Goal: Task Accomplishment & Management: Manage account settings

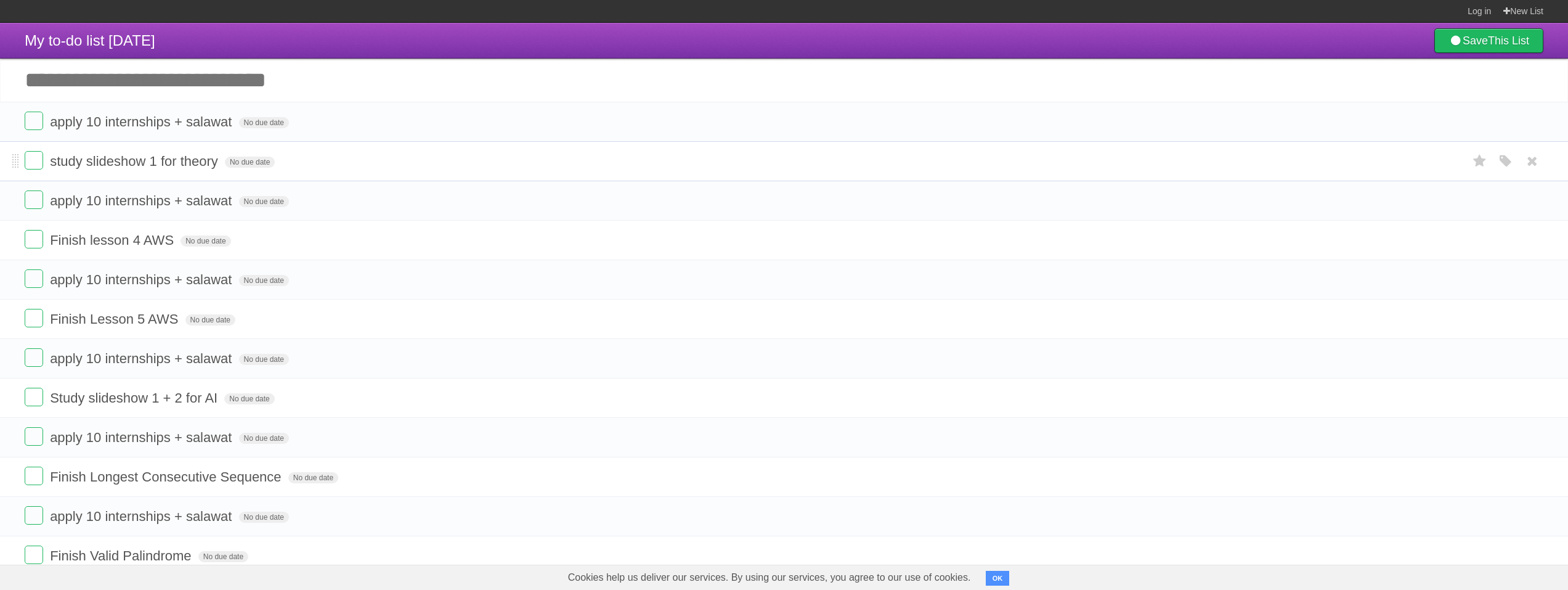
click at [181, 163] on span "study slideshow 1 for theory" at bounding box center [135, 161] width 171 height 15
click at [357, 176] on li "**********" at bounding box center [784, 161] width 1568 height 40
drag, startPoint x: 39, startPoint y: 124, endPoint x: 47, endPoint y: 128, distance: 8.9
click at [39, 124] on label at bounding box center [33, 121] width 18 height 18
click at [30, 322] on label at bounding box center [33, 318] width 18 height 18
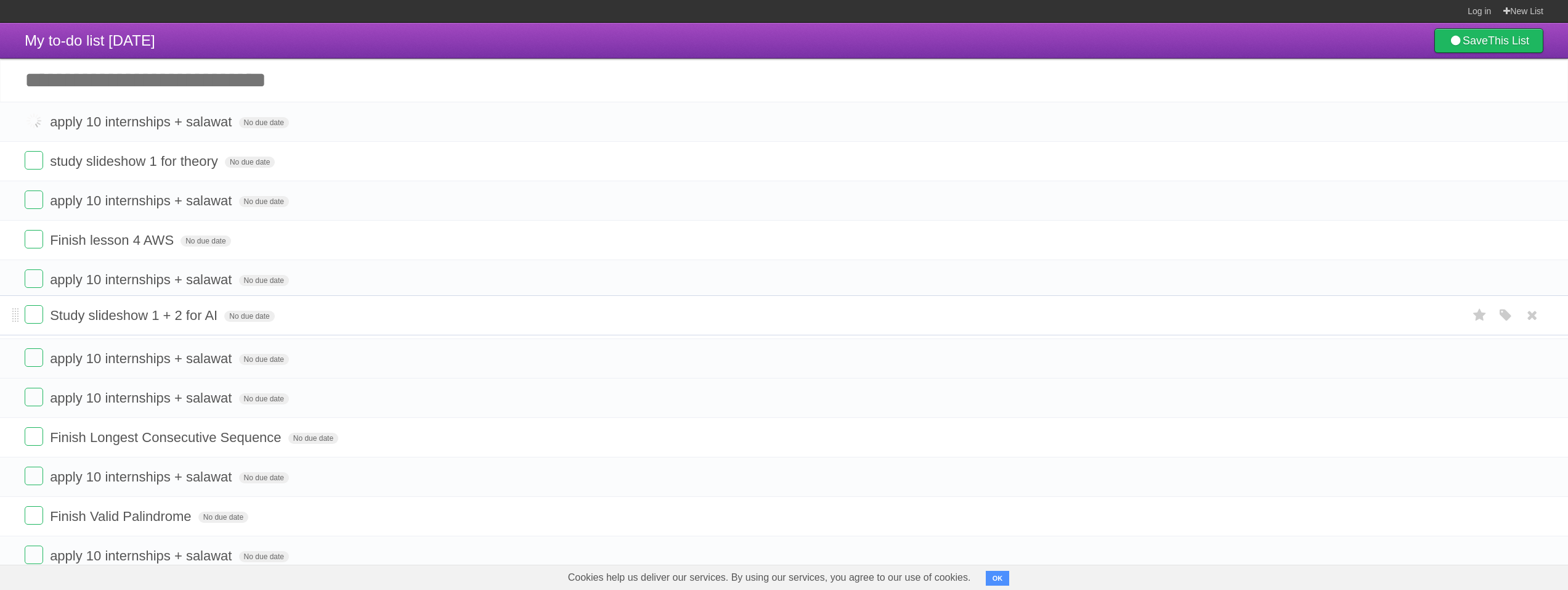
drag, startPoint x: 17, startPoint y: 363, endPoint x: 24, endPoint y: 319, distance: 44.6
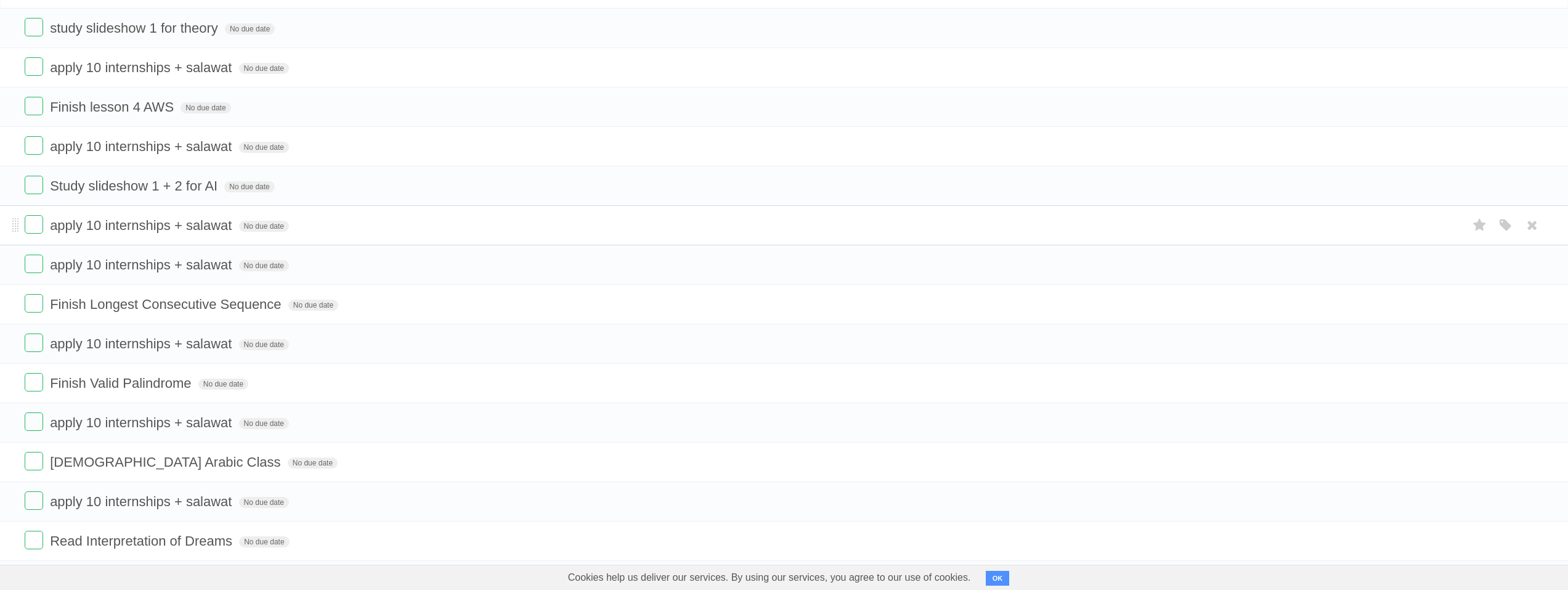
scroll to position [123, 0]
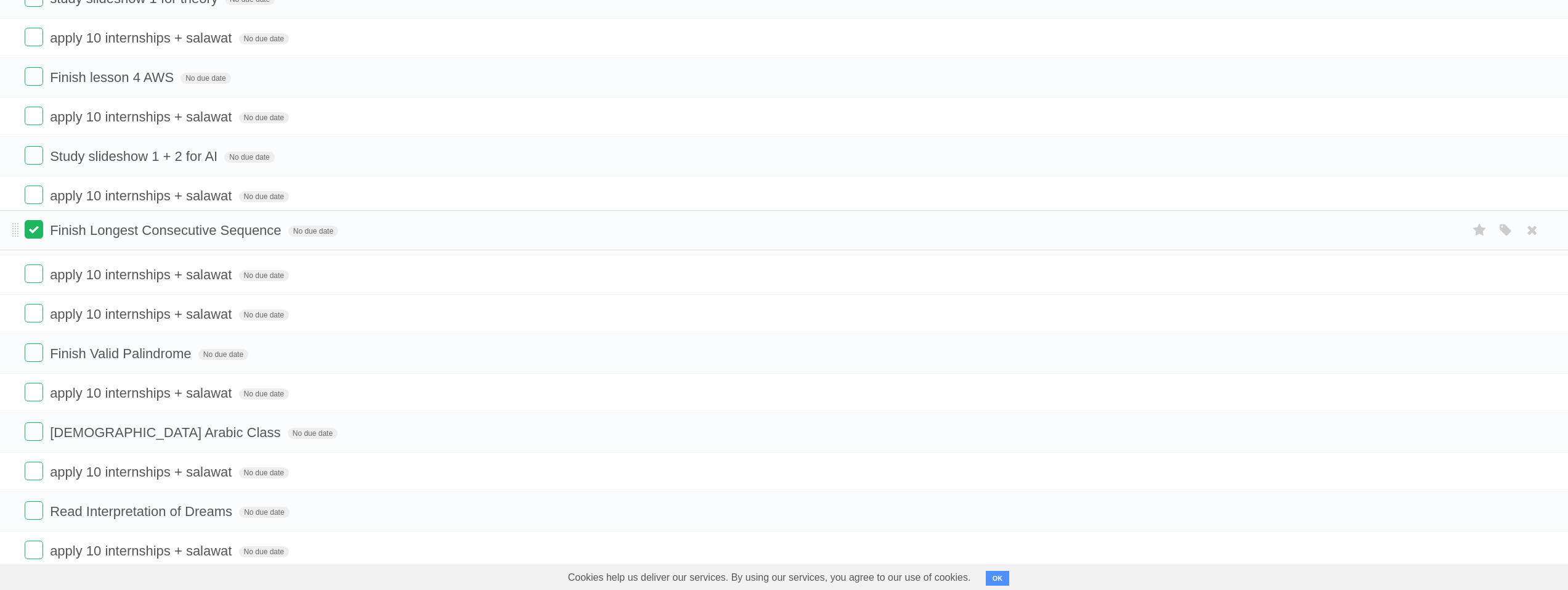
drag, startPoint x: 14, startPoint y: 277, endPoint x: 26, endPoint y: 223, distance: 55.3
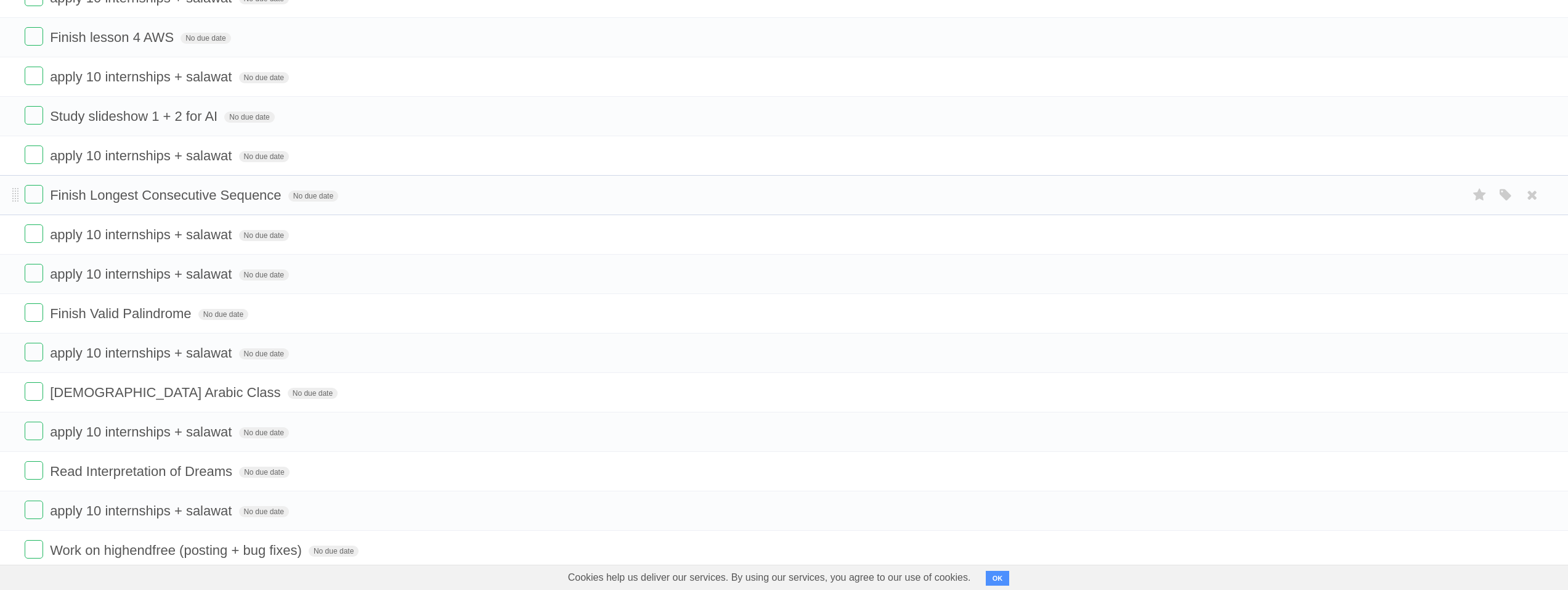
scroll to position [185, 0]
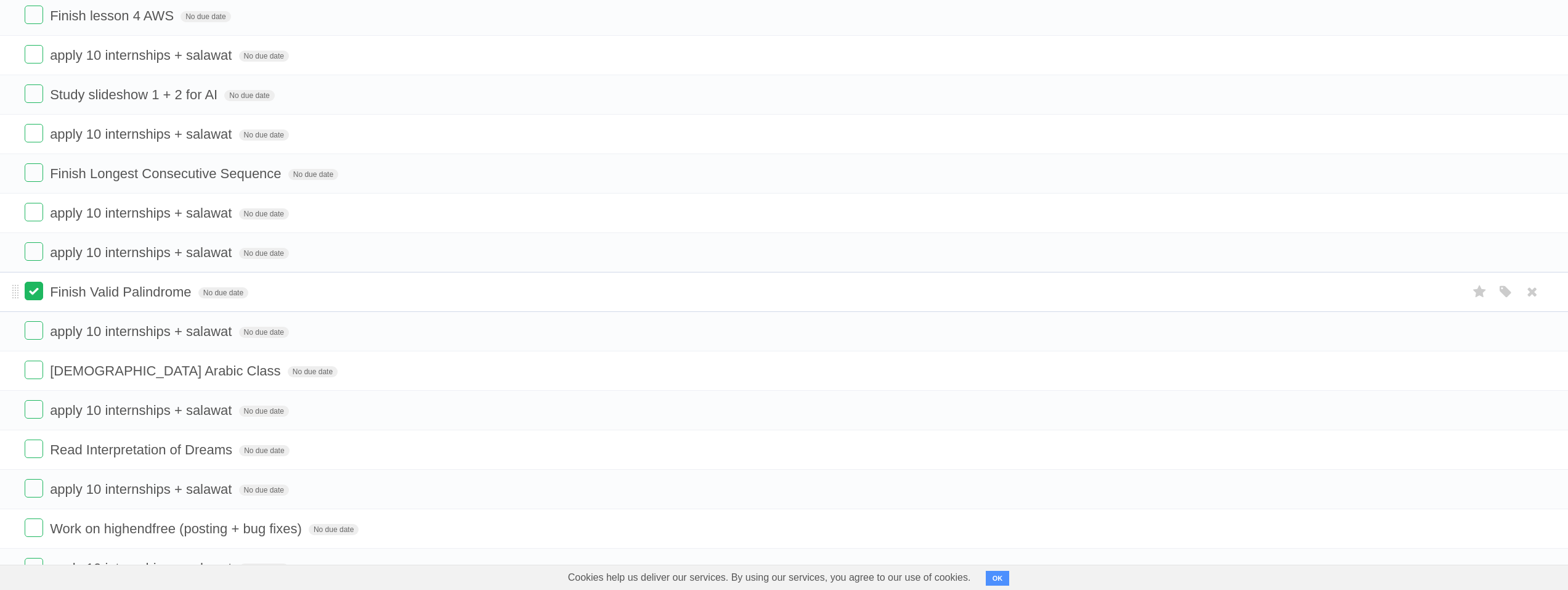
click at [33, 294] on label at bounding box center [33, 291] width 18 height 18
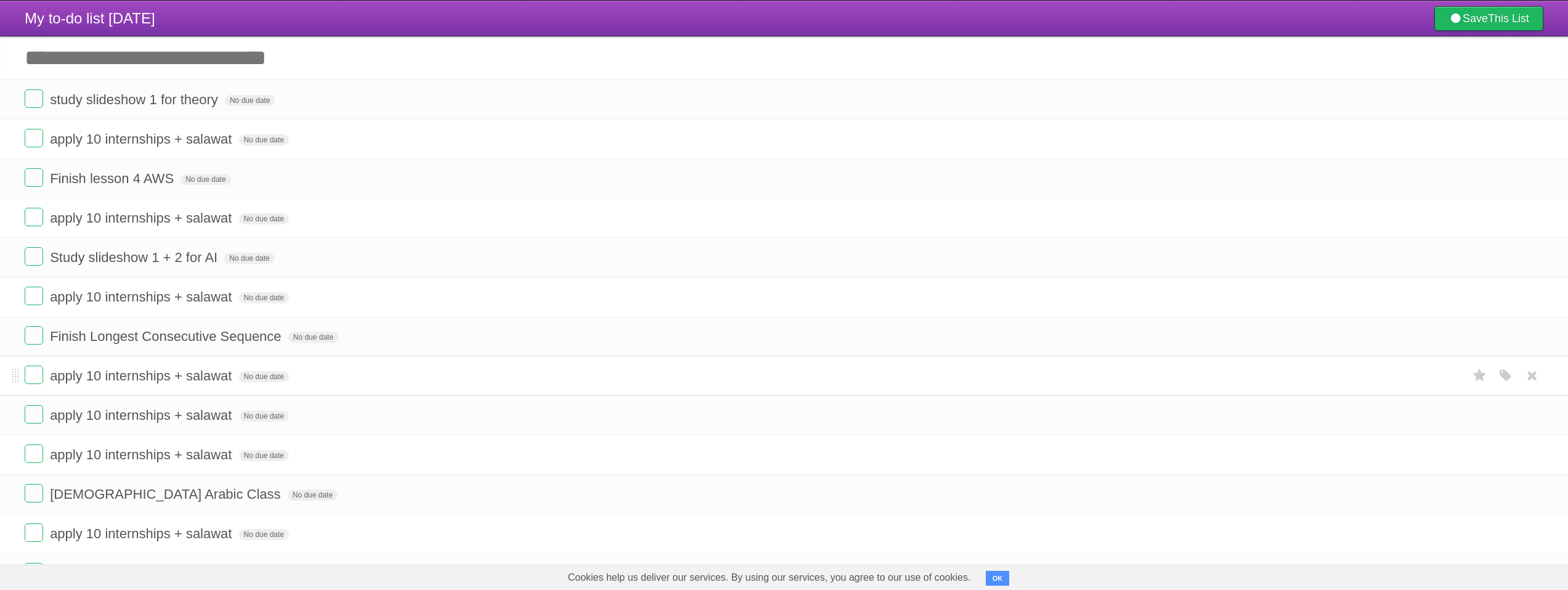
scroll to position [0, 0]
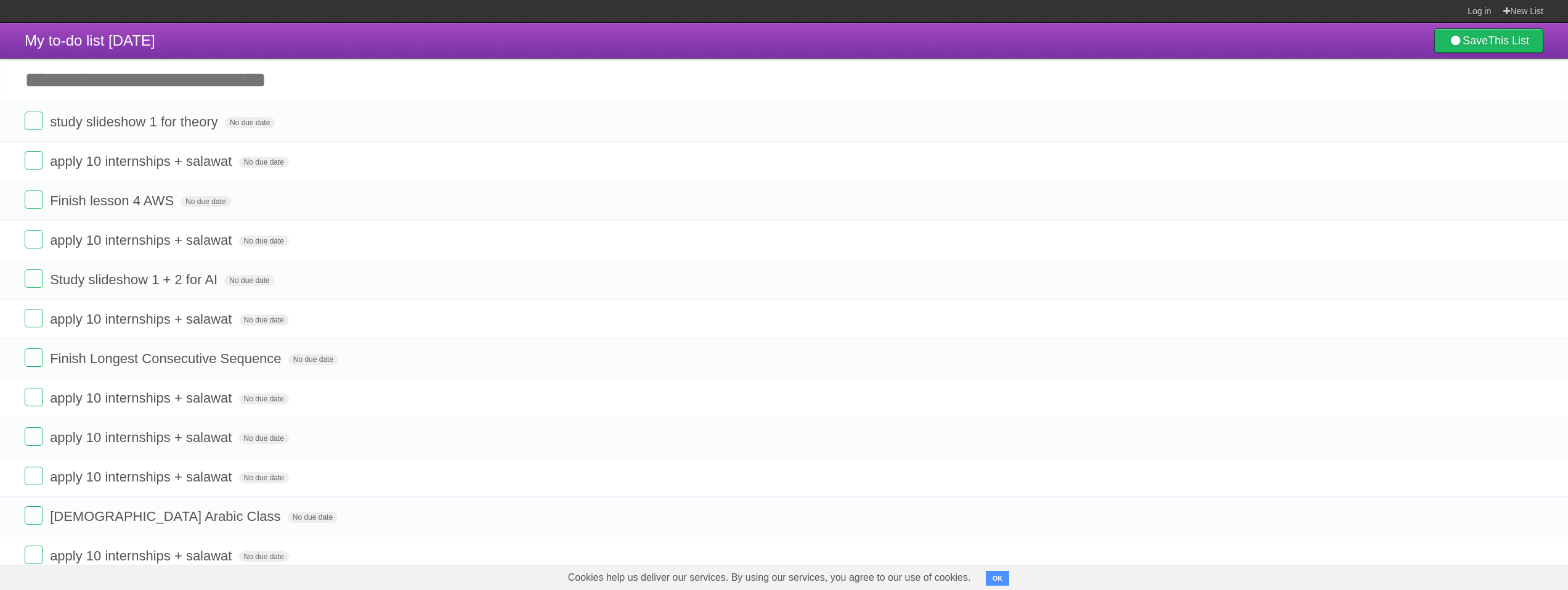
drag, startPoint x: 212, startPoint y: 63, endPoint x: 212, endPoint y: 76, distance: 13.0
click at [212, 64] on input "Add another task" at bounding box center [784, 80] width 1568 height 43
type input "**********"
click input "*********" at bounding box center [0, 0] width 0 height 0
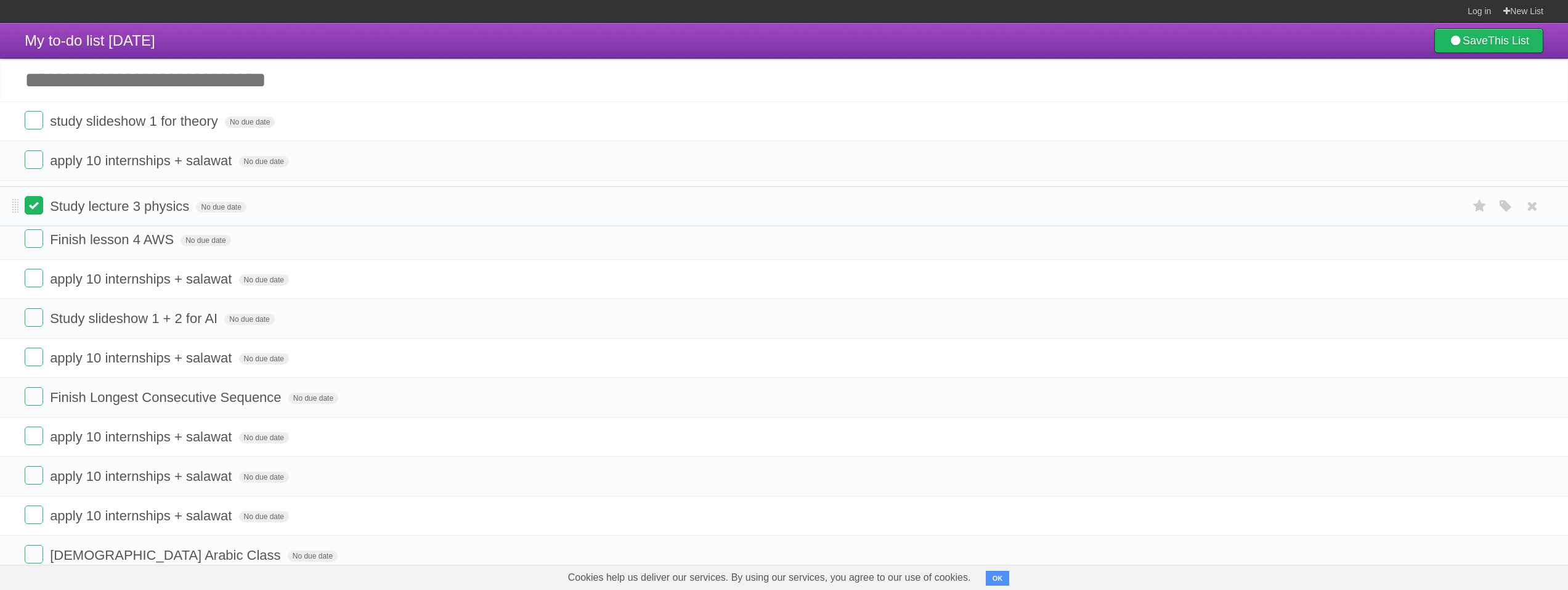
drag, startPoint x: 18, startPoint y: 121, endPoint x: 38, endPoint y: 208, distance: 89.3
drag, startPoint x: 13, startPoint y: 241, endPoint x: 22, endPoint y: 280, distance: 40.0
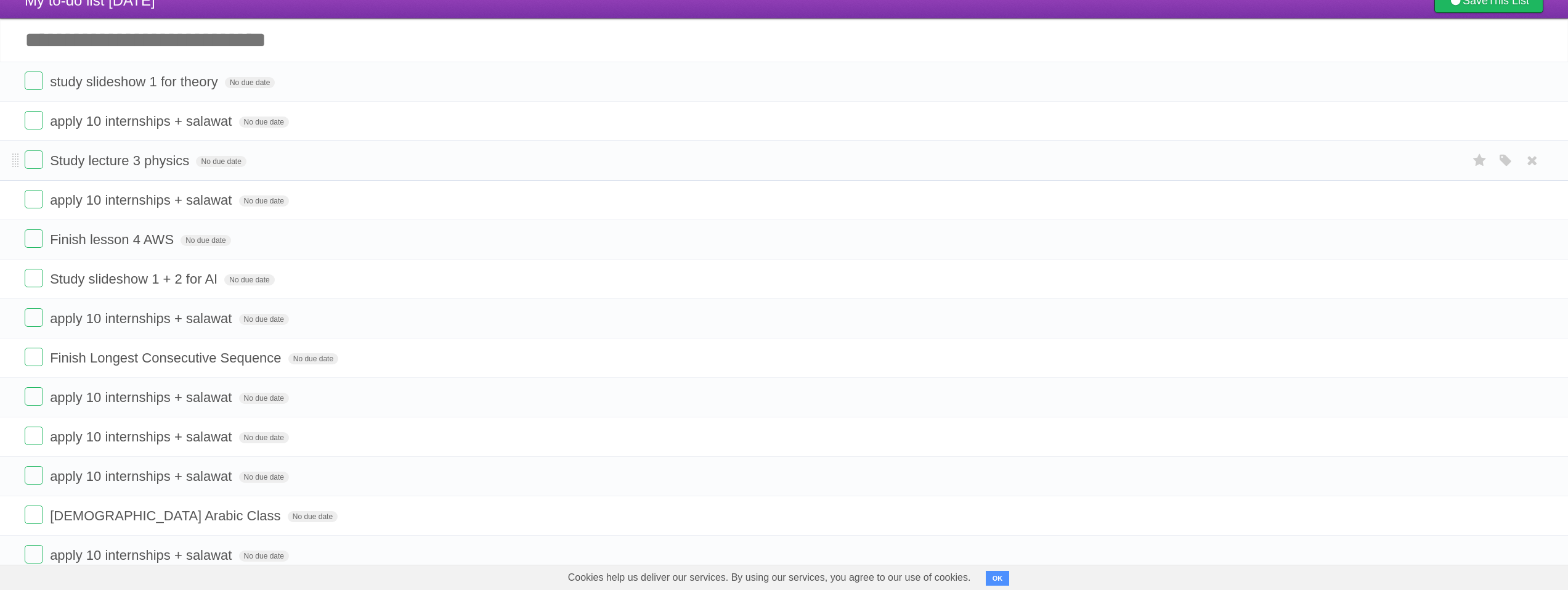
scroll to position [62, 0]
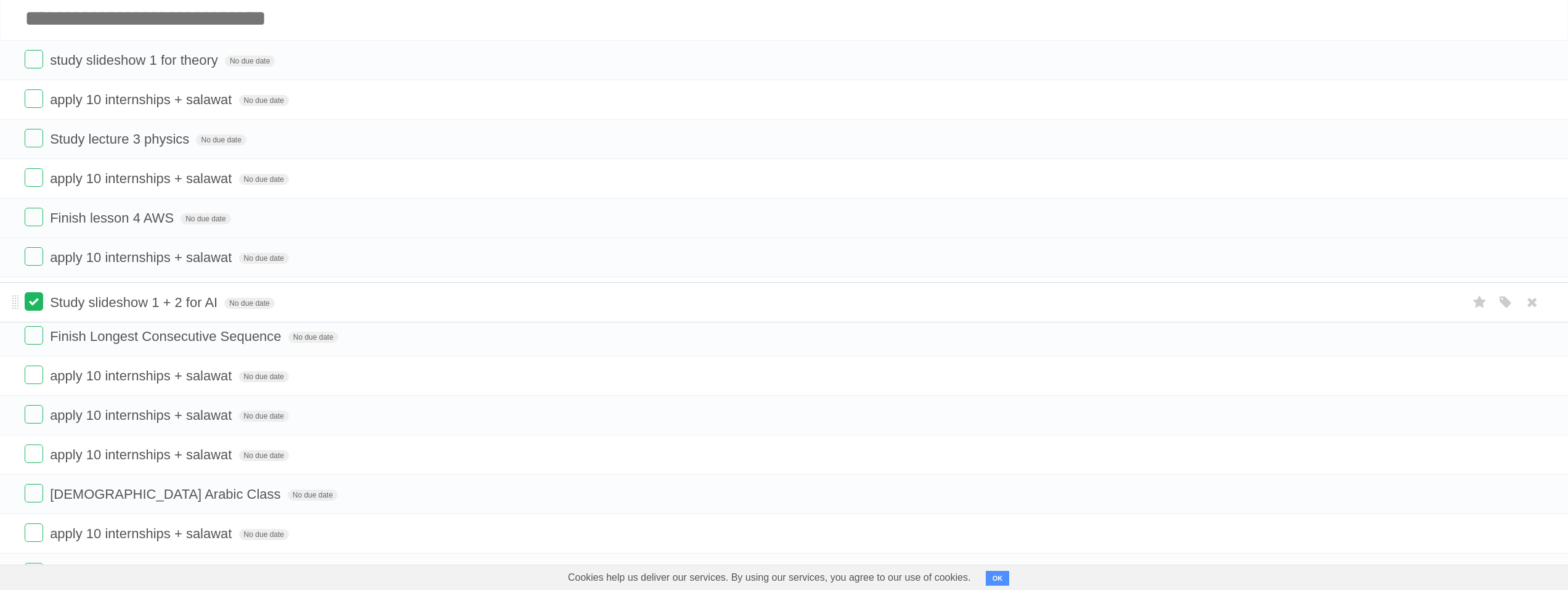
drag, startPoint x: 16, startPoint y: 257, endPoint x: 25, endPoint y: 302, distance: 45.9
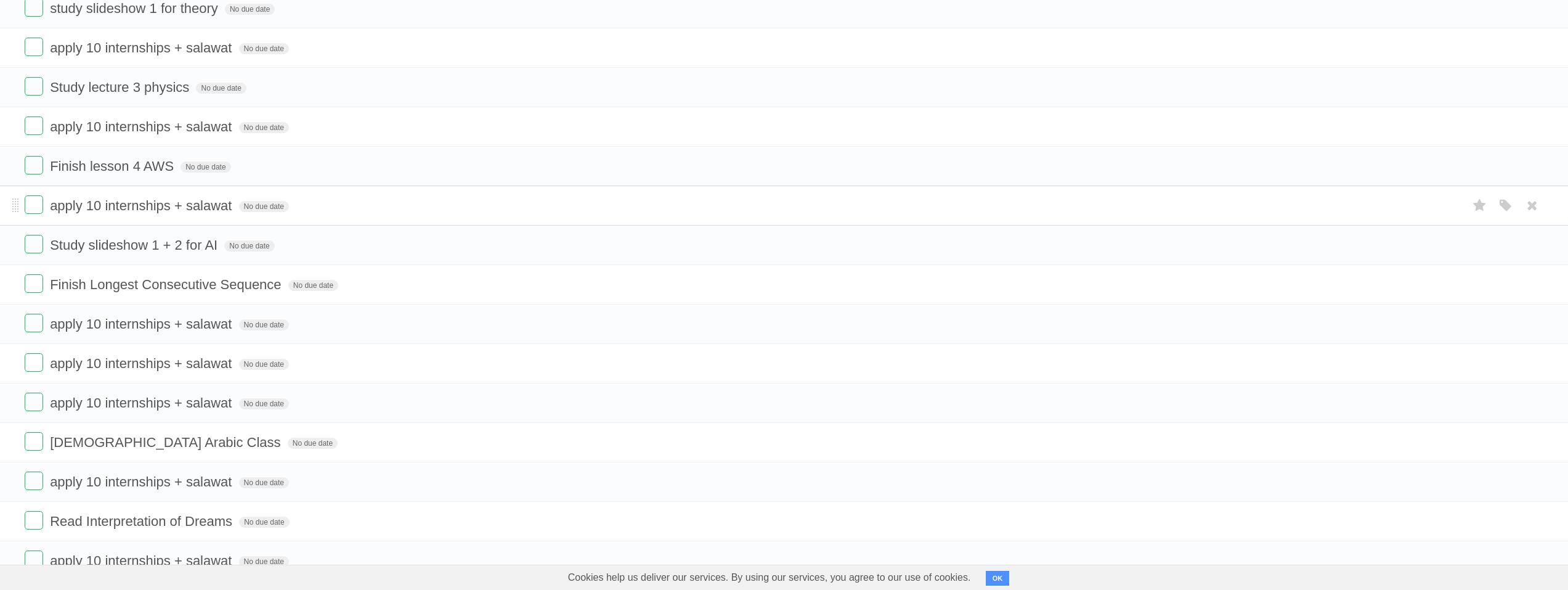
scroll to position [185, 0]
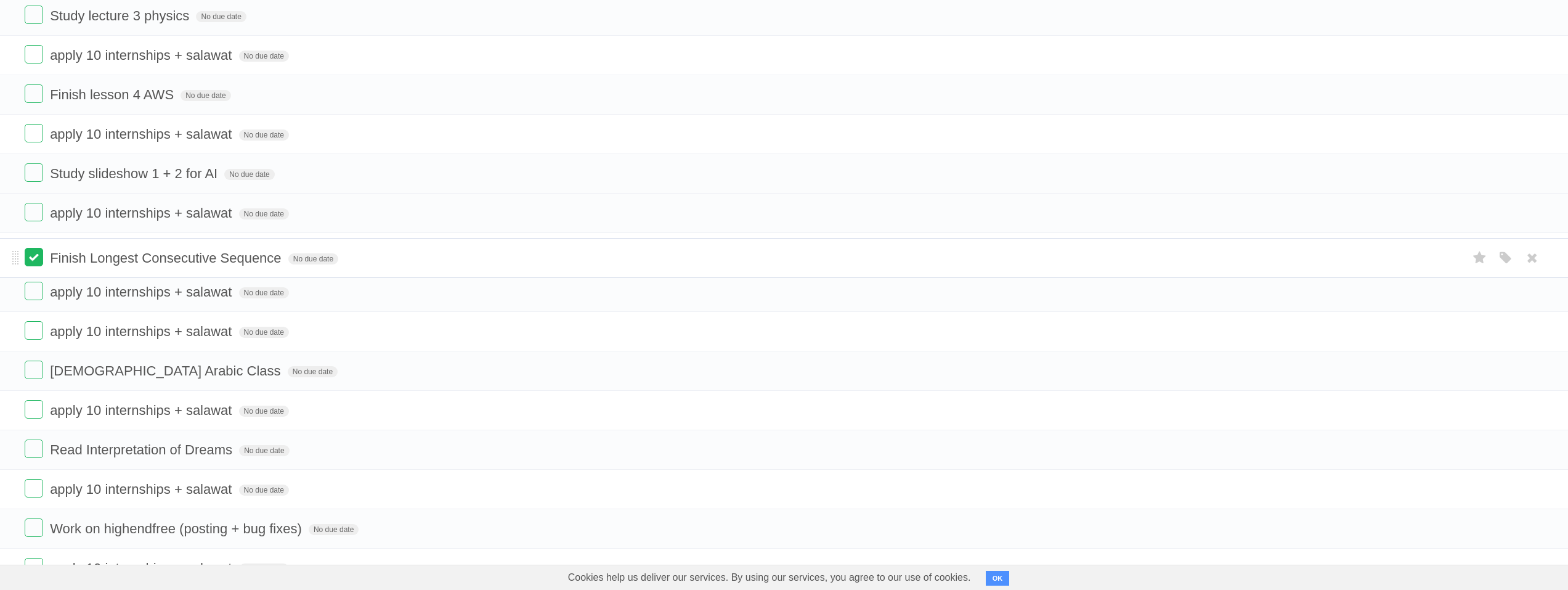
drag, startPoint x: 14, startPoint y: 219, endPoint x: 25, endPoint y: 263, distance: 45.4
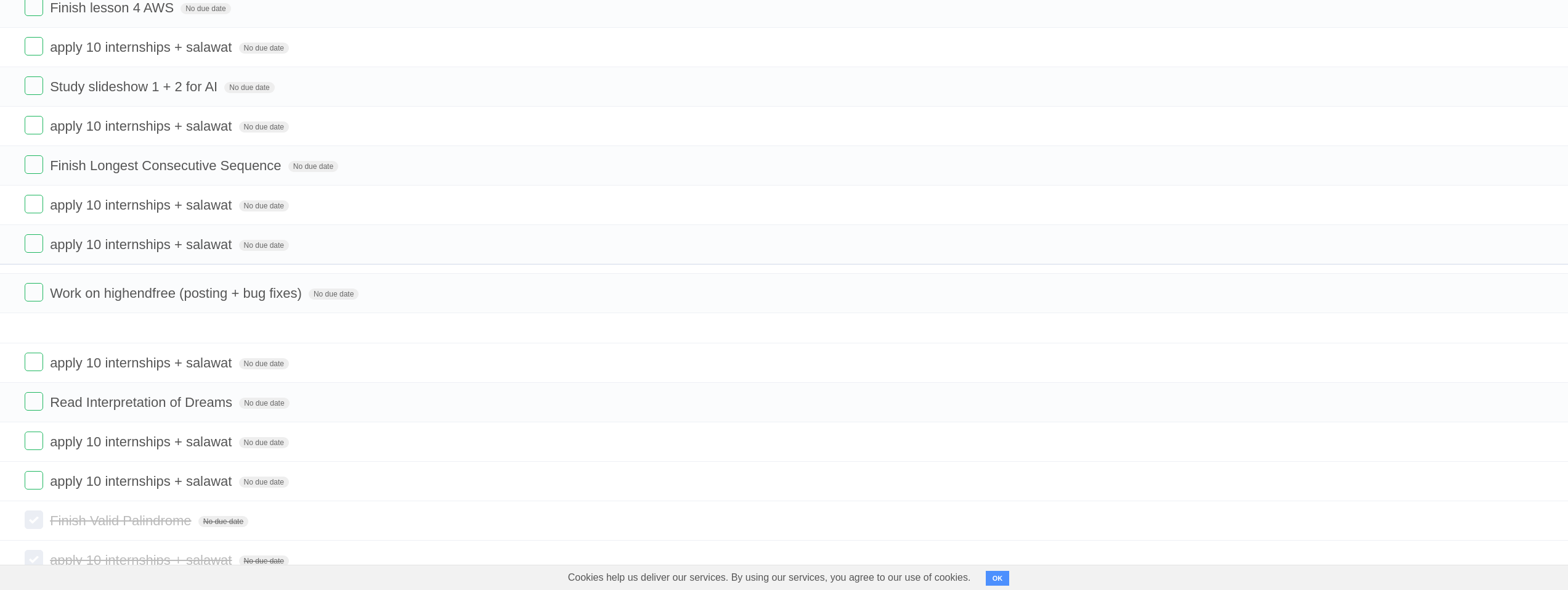
scroll to position [261, 0]
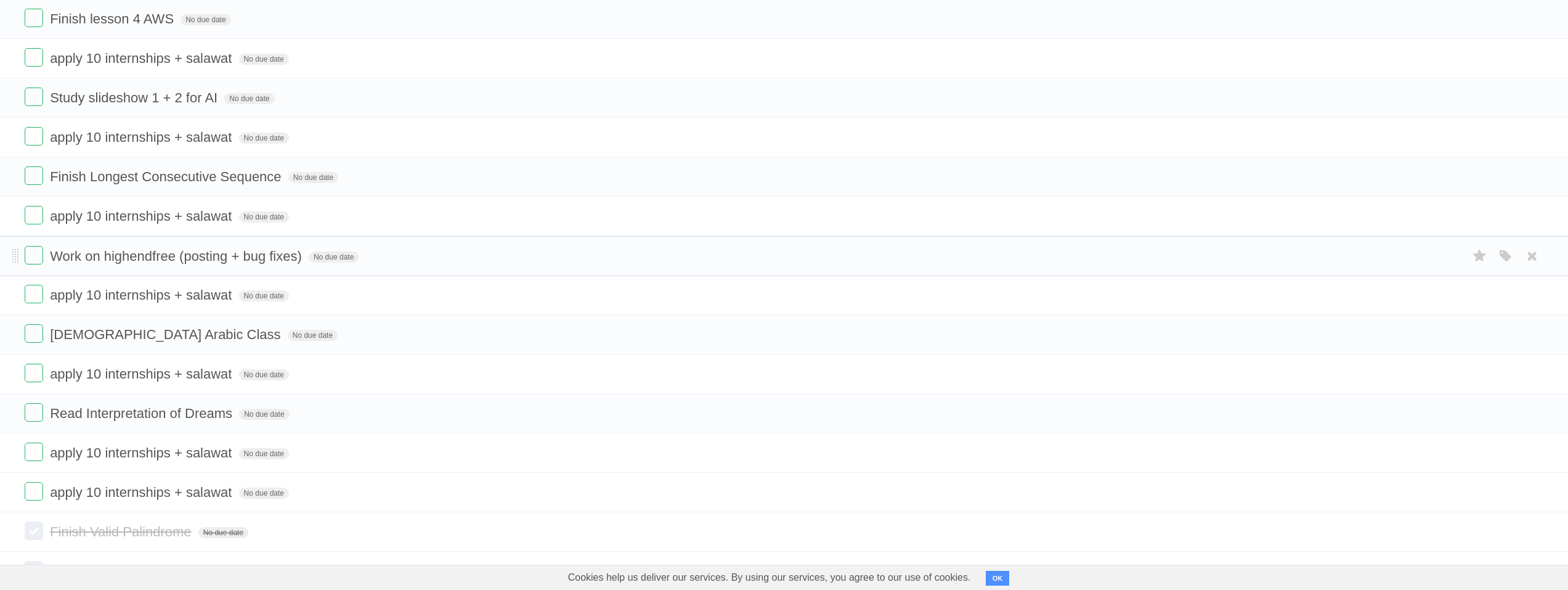
drag, startPoint x: 16, startPoint y: 292, endPoint x: 69, endPoint y: 256, distance: 64.1
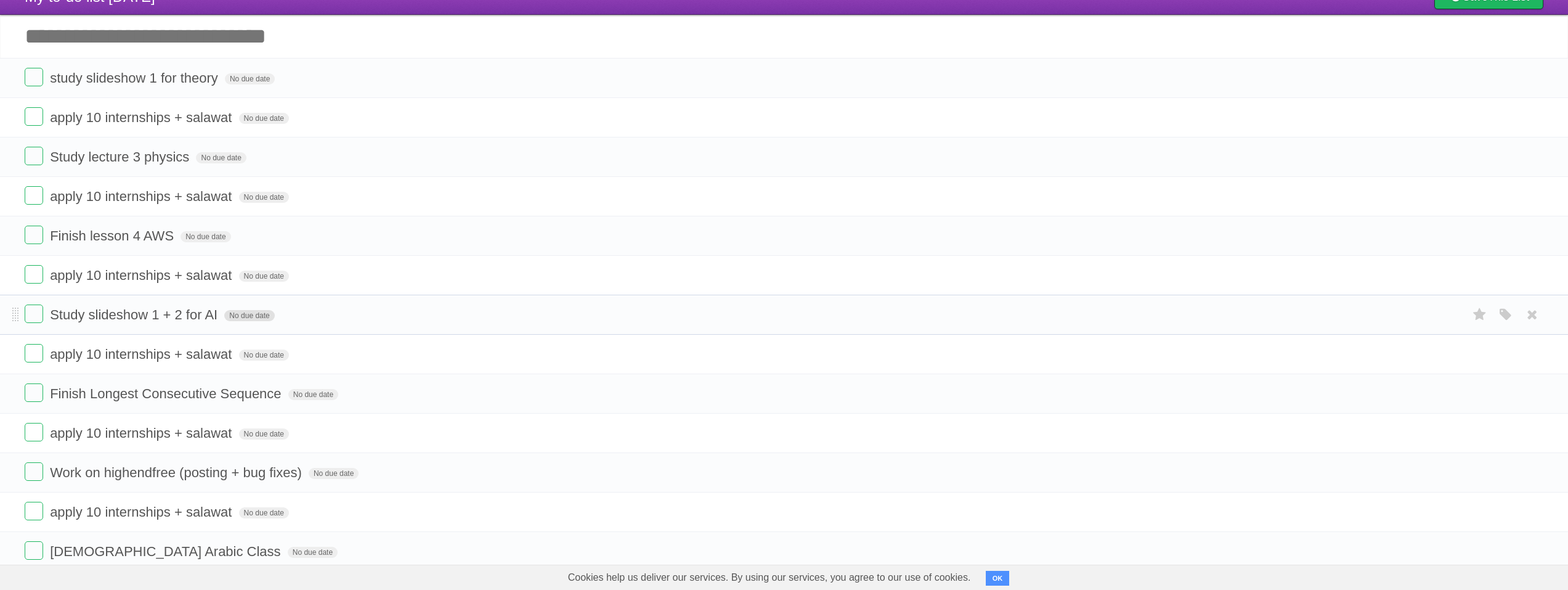
scroll to position [14, 0]
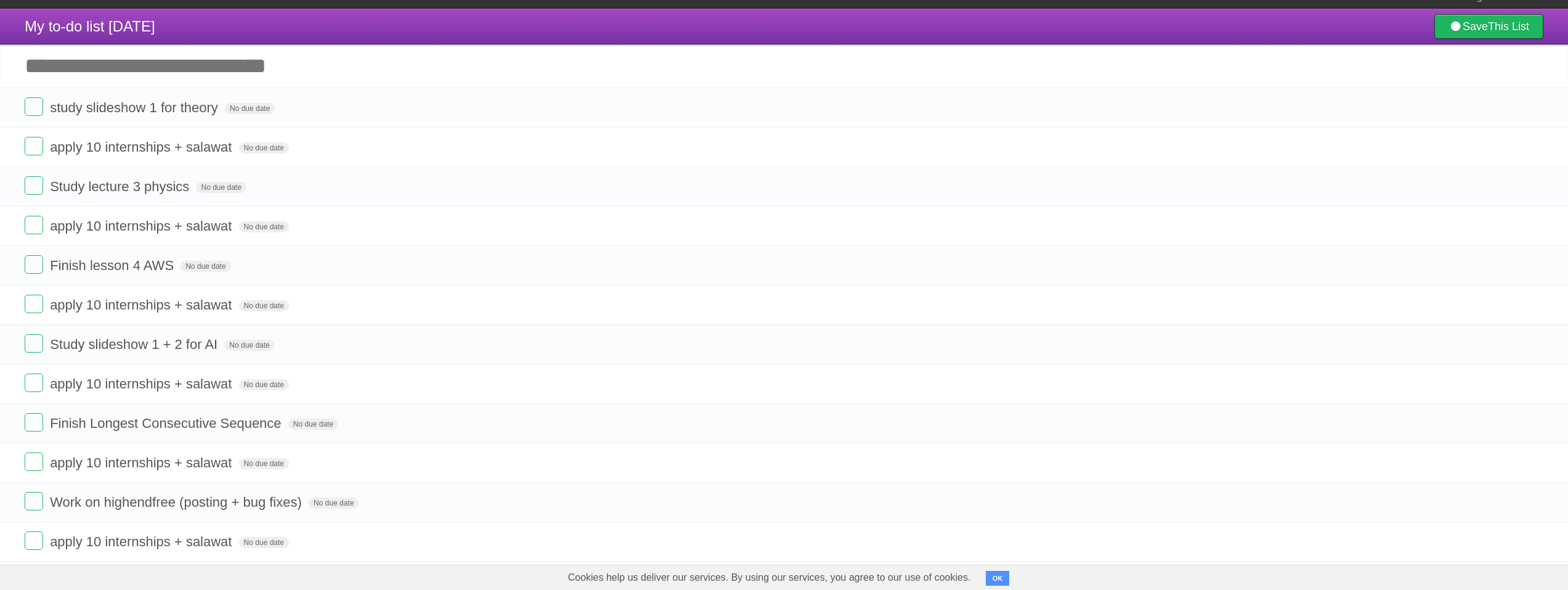
click at [158, 75] on input "Add another task" at bounding box center [784, 66] width 1568 height 43
type input "**********"
click input "*********" at bounding box center [0, 0] width 0 height 0
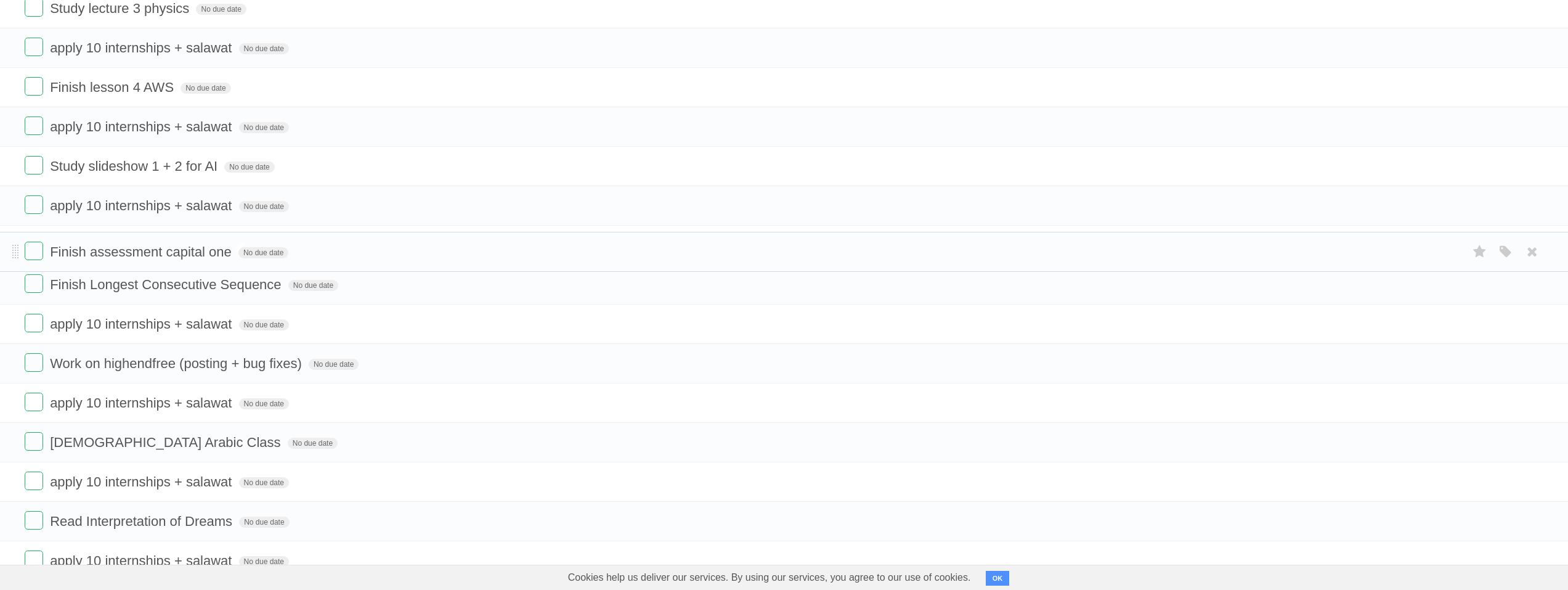
scroll to position [199, 0]
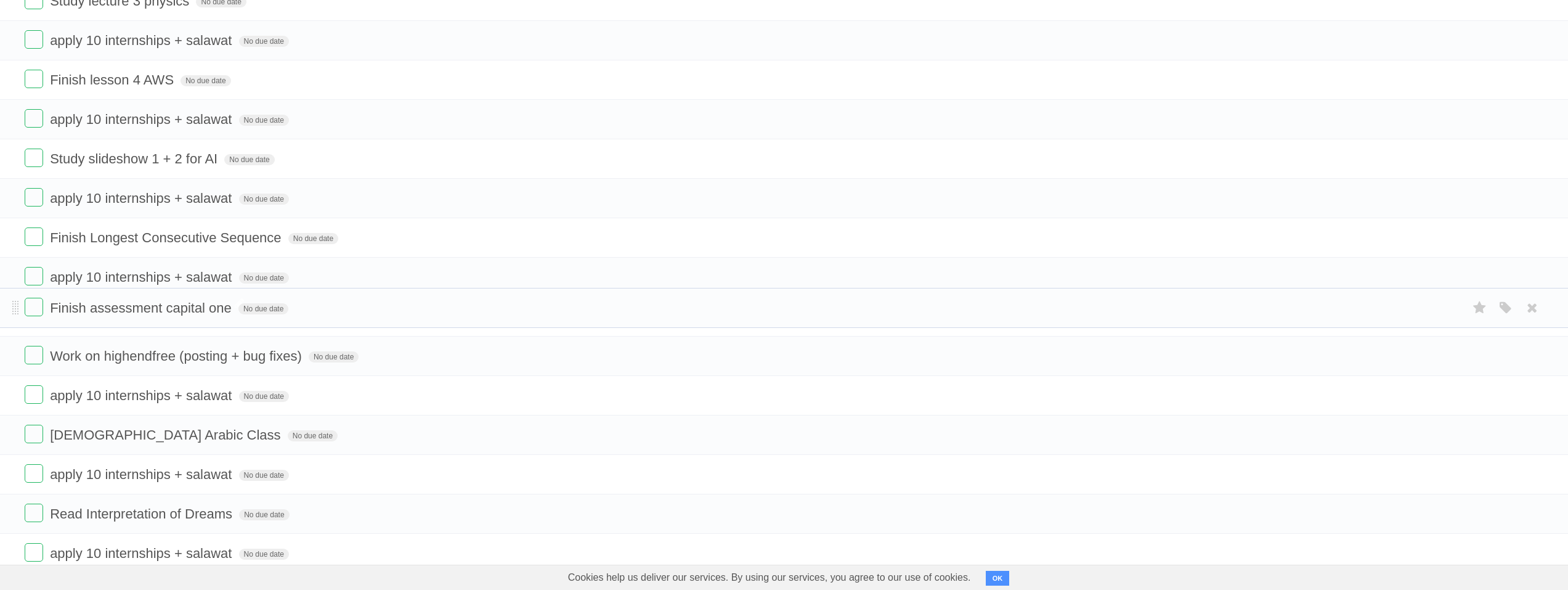
drag, startPoint x: 14, startPoint y: 111, endPoint x: 88, endPoint y: 310, distance: 212.3
drag, startPoint x: 16, startPoint y: 358, endPoint x: 17, endPoint y: 404, distance: 46.0
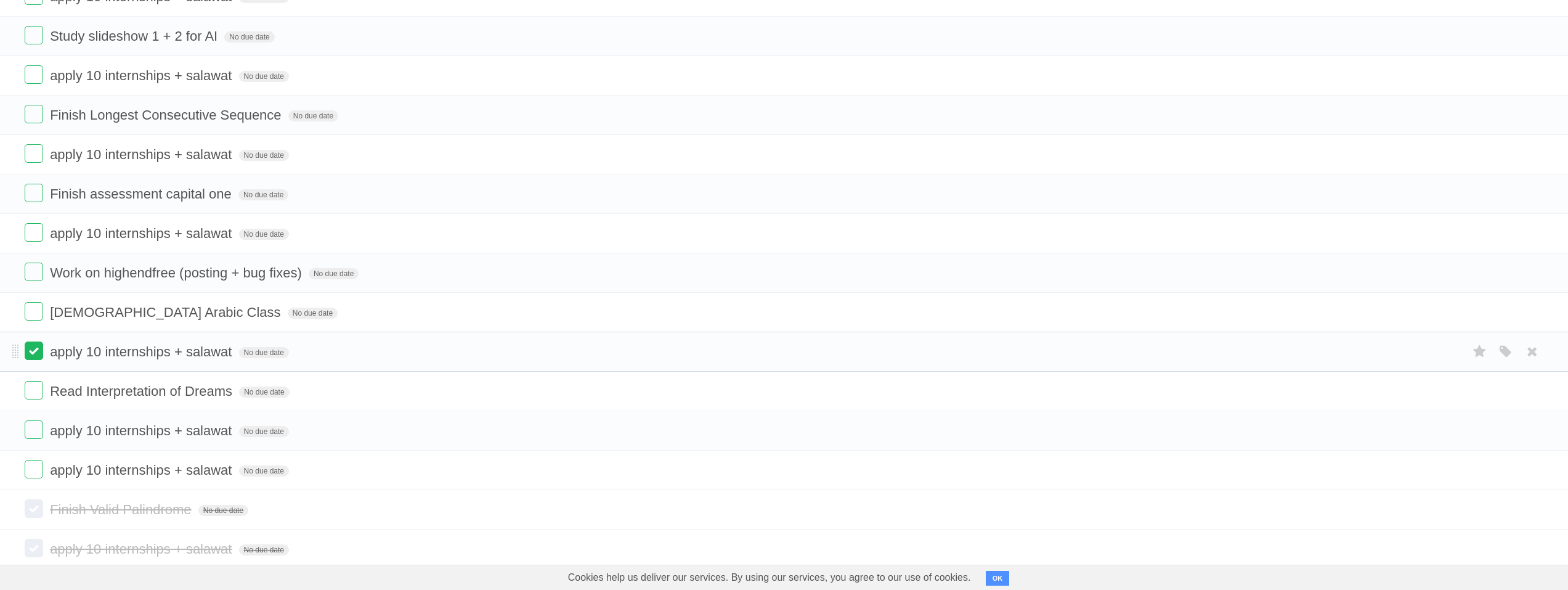
scroll to position [323, 0]
click at [11, 316] on li "Quranic Arabic Class No due date White Red Blue Green Purple Orange" at bounding box center [784, 311] width 1568 height 40
drag, startPoint x: 15, startPoint y: 318, endPoint x: 22, endPoint y: 376, distance: 58.4
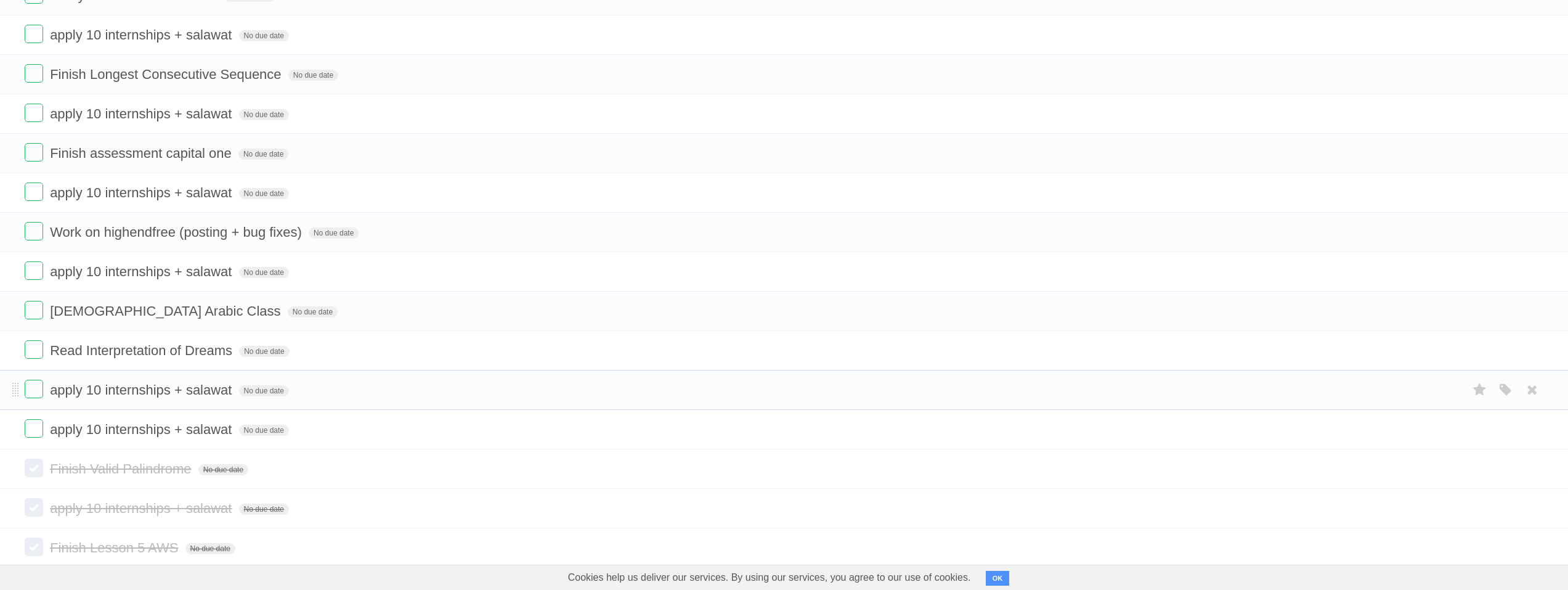
scroll to position [385, 0]
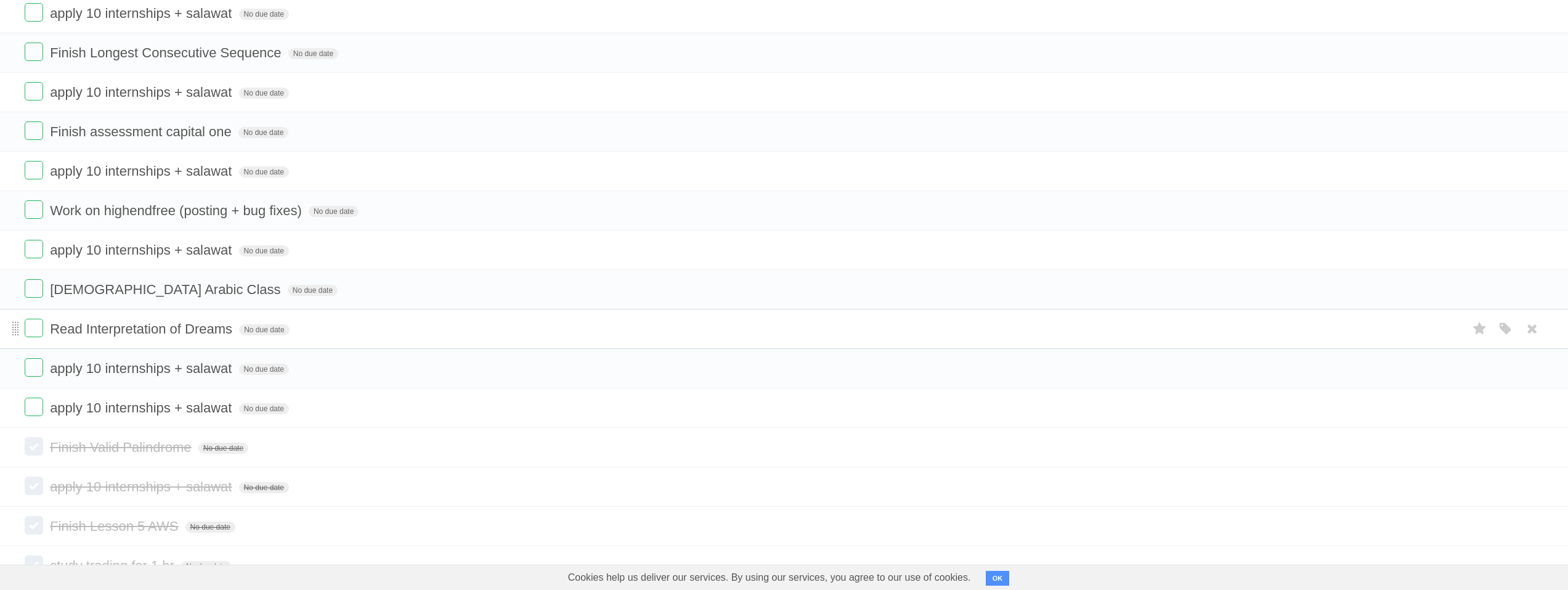
click at [17, 329] on span at bounding box center [16, 329] width 7 height 15
drag, startPoint x: 16, startPoint y: 331, endPoint x: 112, endPoint y: 336, distance: 96.1
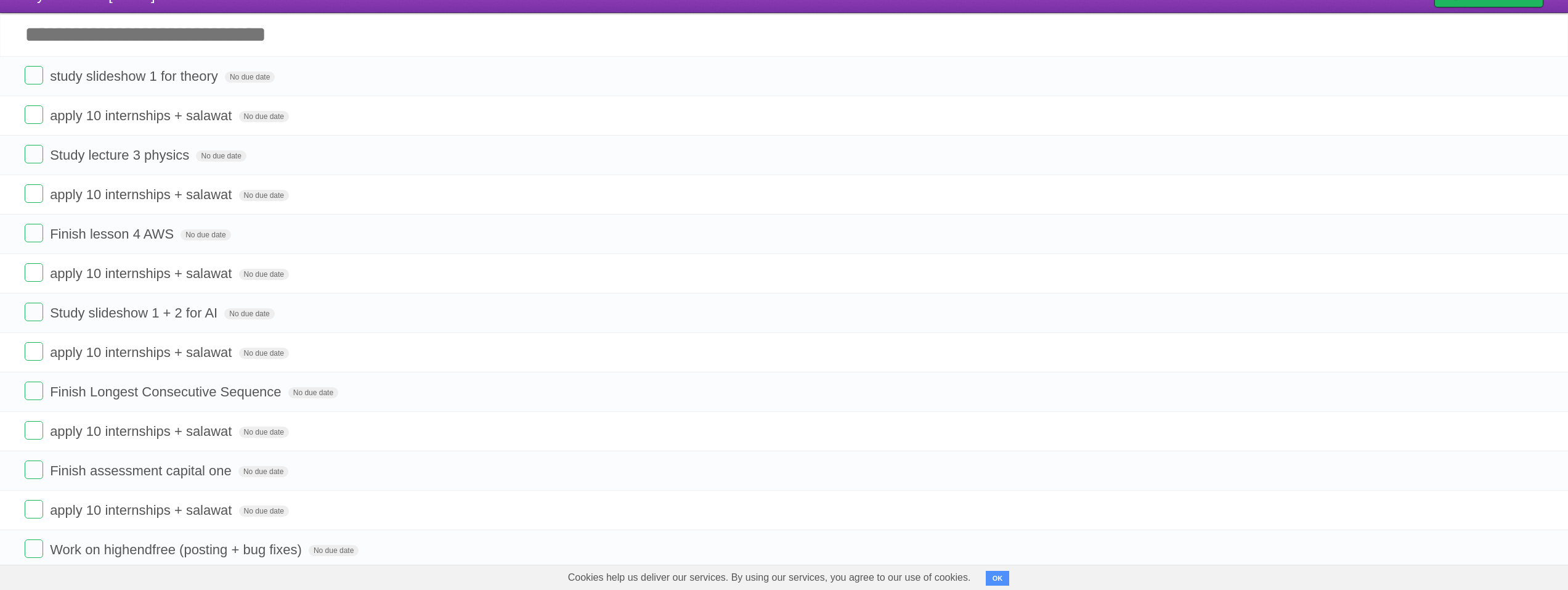
scroll to position [0, 0]
